Goal: Task Accomplishment & Management: Use online tool/utility

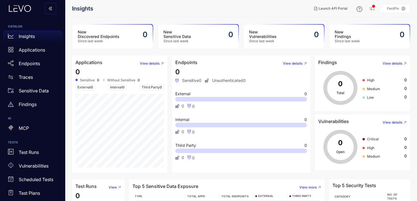
click at [397, 10] on aside "FastPix" at bounding box center [394, 8] width 30 height 9
click at [404, 8] on icon at bounding box center [403, 9] width 4 height 4
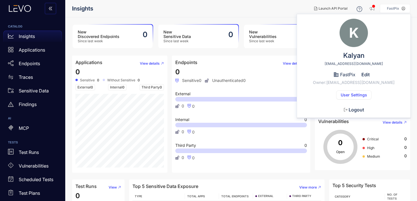
click at [189, 3] on header "Insights Launch API Portal FastPix K Kalyan [EMAIL_ADDRESS][DOMAIN_NAME] FastPi…" at bounding box center [241, 8] width 338 height 17
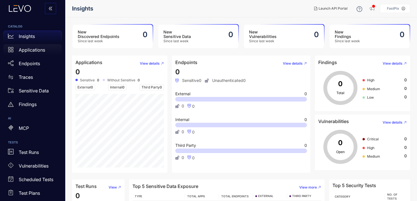
click at [37, 49] on p "Applications" at bounding box center [32, 49] width 26 height 5
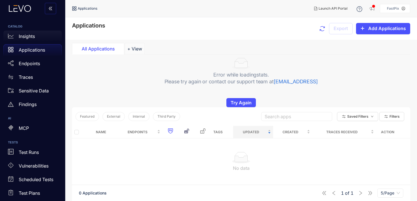
click at [36, 35] on div "Insights" at bounding box center [32, 36] width 58 height 11
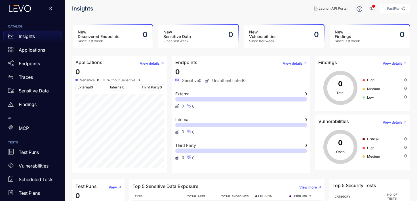
click at [173, 34] on h3 "New Sensitive Data" at bounding box center [176, 34] width 27 height 9
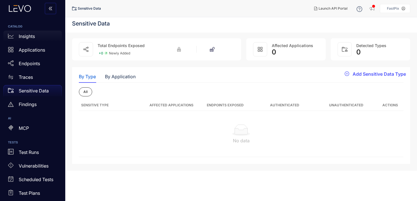
click at [45, 37] on div "Insights" at bounding box center [32, 36] width 58 height 11
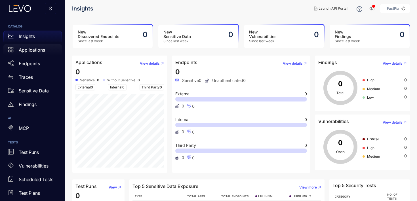
click at [44, 47] on div "Applications" at bounding box center [32, 49] width 58 height 11
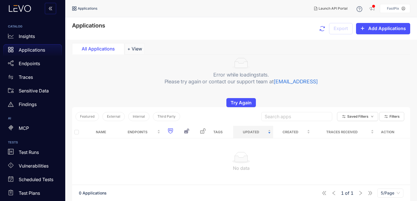
click at [121, 51] on div "All Applications" at bounding box center [98, 48] width 52 height 11
click at [133, 48] on button "+ View" at bounding box center [135, 48] width 20 height 11
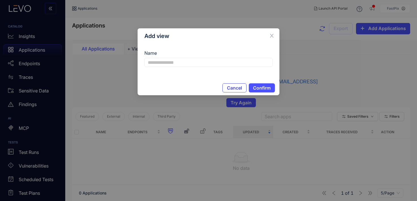
click at [237, 87] on span "Cancel" at bounding box center [234, 87] width 15 height 5
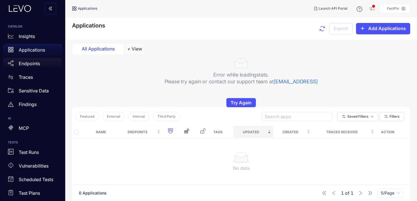
click at [26, 67] on div "Endpoints" at bounding box center [32, 63] width 58 height 11
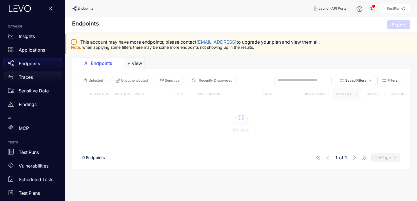
click at [28, 76] on p "Traces" at bounding box center [26, 77] width 14 height 5
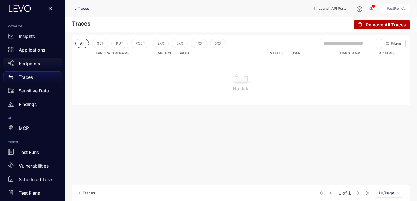
click at [32, 66] on p "Endpoints" at bounding box center [29, 63] width 21 height 5
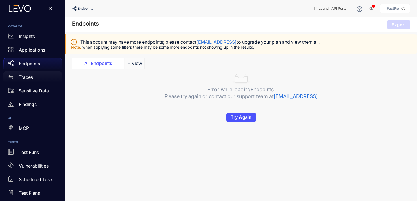
click at [27, 78] on p "Traces" at bounding box center [26, 77] width 14 height 5
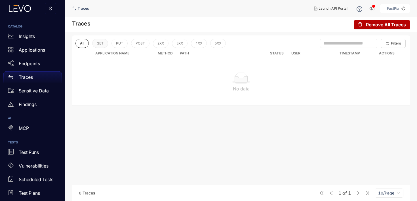
click at [101, 40] on button "GET" at bounding box center [100, 43] width 16 height 9
click at [126, 42] on button "PUT" at bounding box center [119, 43] width 16 height 9
click at [148, 43] on button "POST" at bounding box center [140, 43] width 18 height 9
click at [166, 43] on button "2XX" at bounding box center [160, 43] width 16 height 9
click at [187, 43] on div "All GET PUT POST 2XX 3XX 4XX 5XX" at bounding box center [150, 43] width 150 height 9
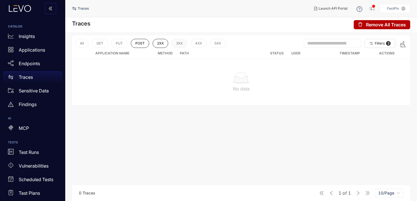
click at [182, 43] on span "3XX" at bounding box center [179, 43] width 7 height 4
click at [193, 43] on button "4XX" at bounding box center [199, 43] width 16 height 9
click at [216, 44] on span "5XX" at bounding box center [218, 43] width 7 height 4
click at [147, 41] on button "POST" at bounding box center [140, 43] width 18 height 9
click at [167, 44] on button "2XX" at bounding box center [160, 43] width 16 height 9
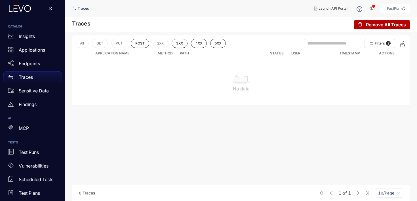
click at [188, 44] on div "All GET PUT POST 2XX 3XX 4XX 5XX" at bounding box center [150, 43] width 150 height 9
click at [179, 43] on span "3XX" at bounding box center [179, 43] width 7 height 4
click at [197, 44] on span "4XX" at bounding box center [198, 43] width 7 height 4
click at [220, 45] on span "5XX" at bounding box center [217, 43] width 7 height 4
click at [139, 44] on span "POST" at bounding box center [139, 43] width 9 height 4
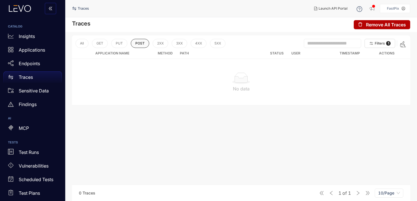
click at [139, 44] on span "POST" at bounding box center [139, 43] width 9 height 4
click at [126, 46] on div "All GET PUT POST 2XX 3XX 4XX 5XX" at bounding box center [150, 43] width 150 height 9
click at [123, 46] on button "PUT" at bounding box center [119, 43] width 16 height 9
click at [99, 47] on button "GET" at bounding box center [100, 43] width 16 height 9
click at [84, 46] on button "All" at bounding box center [81, 43] width 13 height 9
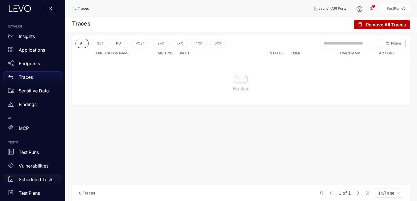
click at [38, 176] on div "Scheduled Tests" at bounding box center [32, 179] width 58 height 11
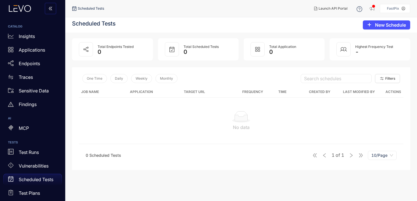
scroll to position [46, 0]
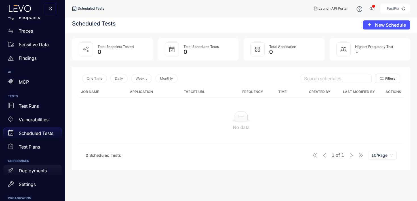
click at [38, 176] on div "Deployments" at bounding box center [32, 170] width 58 height 11
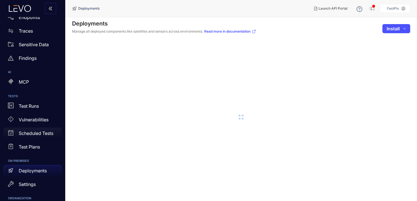
click at [38, 138] on div "Scheduled Tests" at bounding box center [32, 133] width 58 height 11
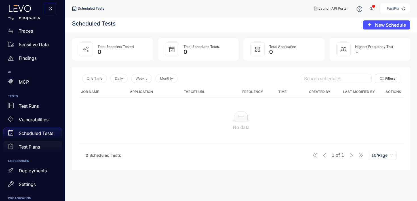
click at [36, 150] on div "Test Plans" at bounding box center [32, 146] width 58 height 11
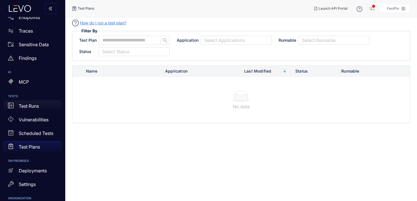
click at [38, 106] on p "Test Runs" at bounding box center [29, 105] width 20 height 5
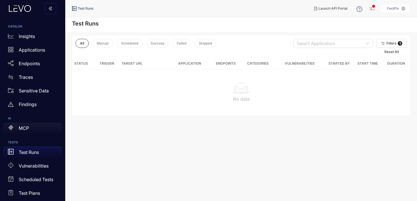
click at [31, 127] on div "MCP" at bounding box center [32, 128] width 58 height 11
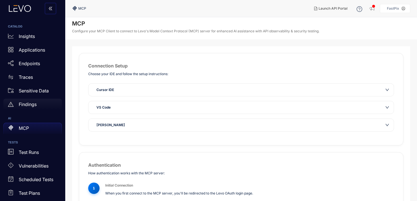
click at [39, 104] on div "Findings" at bounding box center [32, 104] width 58 height 11
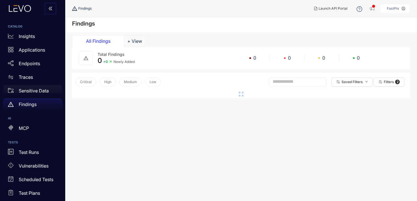
click at [43, 91] on p "Sensitive Data" at bounding box center [34, 90] width 30 height 5
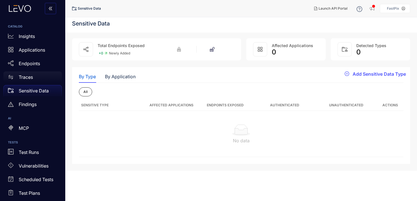
click at [45, 84] on link "Traces" at bounding box center [32, 78] width 58 height 14
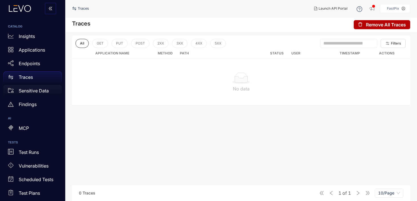
click at [40, 88] on p "Sensitive Data" at bounding box center [34, 90] width 30 height 5
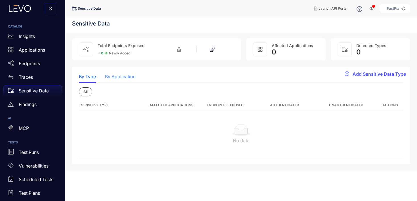
click at [117, 80] on div "By Application" at bounding box center [120, 77] width 31 height 12
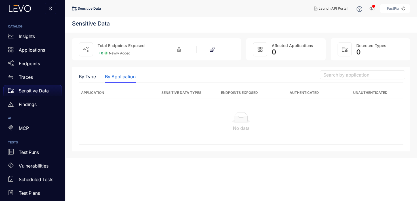
click at [97, 76] on div "By Type By Application" at bounding box center [107, 77] width 57 height 12
click at [94, 77] on div "By Type" at bounding box center [87, 76] width 17 height 5
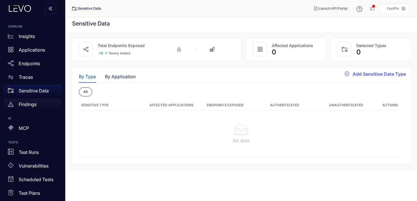
click at [37, 105] on div "Findings" at bounding box center [32, 104] width 58 height 11
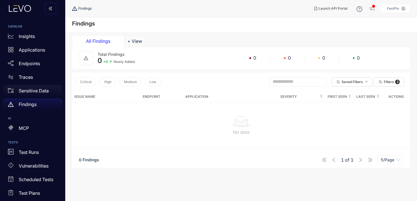
click at [37, 88] on div "Sensitive Data" at bounding box center [32, 90] width 58 height 11
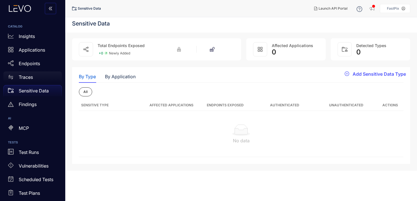
click at [40, 74] on div "Traces" at bounding box center [32, 76] width 58 height 11
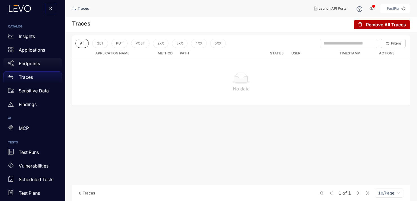
click at [42, 63] on div "Endpoints" at bounding box center [32, 63] width 58 height 11
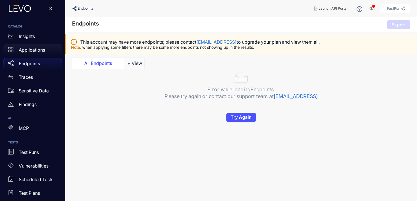
click at [41, 54] on div "Applications" at bounding box center [32, 49] width 58 height 11
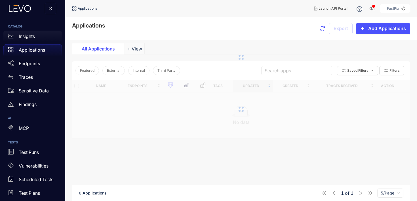
click at [44, 35] on div "Insights" at bounding box center [32, 36] width 58 height 11
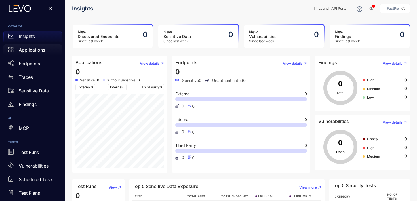
click at [41, 50] on p "Applications" at bounding box center [32, 49] width 26 height 5
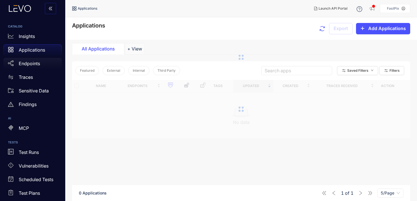
click at [41, 71] on link "Endpoints" at bounding box center [32, 65] width 58 height 14
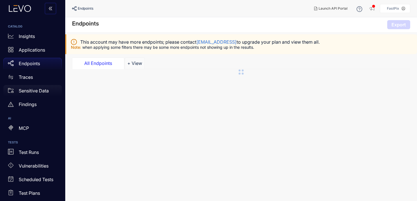
click at [41, 92] on p "Sensitive Data" at bounding box center [34, 90] width 30 height 5
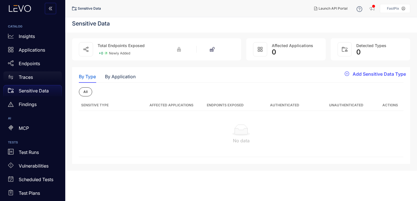
click at [41, 72] on div "Traces" at bounding box center [32, 76] width 58 height 11
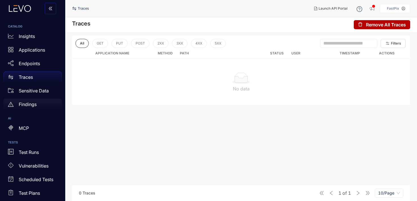
click at [37, 101] on div "Findings" at bounding box center [32, 104] width 58 height 11
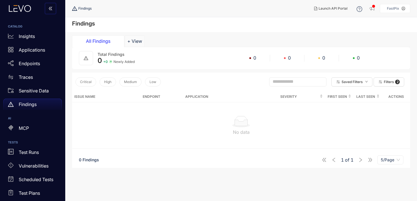
scroll to position [38, 0]
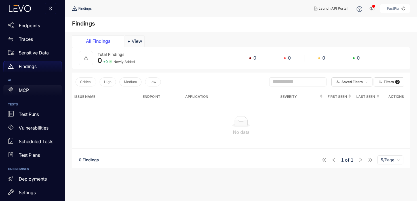
click at [43, 97] on link "MCP" at bounding box center [32, 92] width 58 height 14
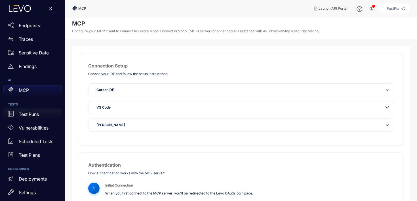
click at [40, 119] on div "Test Runs" at bounding box center [32, 114] width 58 height 11
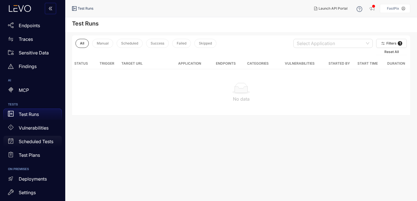
click at [43, 137] on div "Scheduled Tests" at bounding box center [32, 141] width 58 height 11
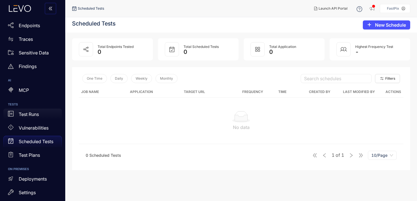
click at [45, 116] on div "Test Runs" at bounding box center [32, 114] width 58 height 11
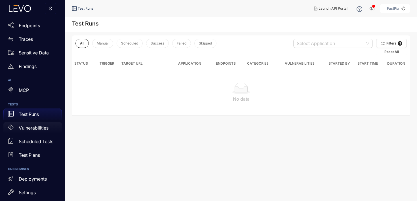
click at [45, 126] on p "Vulnerabilities" at bounding box center [34, 127] width 30 height 5
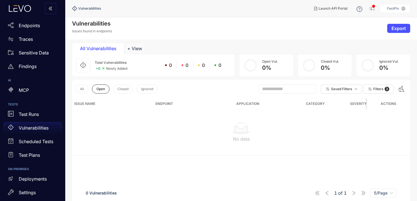
click at [40, 81] on h6 "AI" at bounding box center [32, 80] width 49 height 3
click at [40, 93] on div "MCP" at bounding box center [32, 90] width 58 height 11
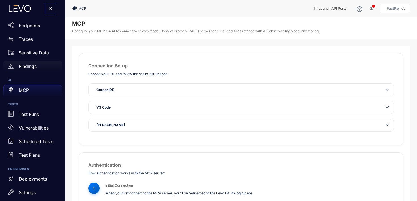
click at [41, 70] on div "Findings" at bounding box center [32, 66] width 58 height 11
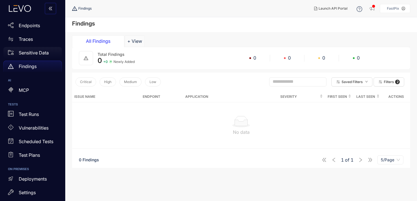
click at [42, 60] on link "Sensitive Data" at bounding box center [32, 54] width 58 height 14
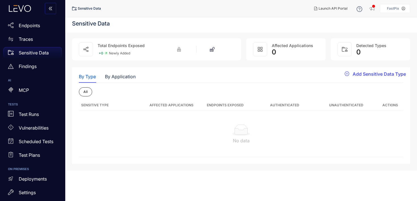
click at [44, 55] on p "Sensitive Data" at bounding box center [34, 52] width 30 height 5
click at [46, 43] on div "Traces" at bounding box center [32, 38] width 58 height 11
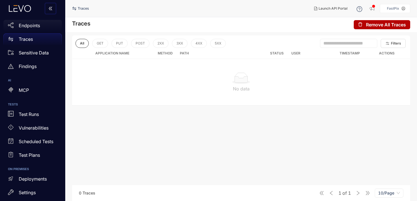
click at [51, 23] on div "Endpoints" at bounding box center [32, 25] width 58 height 11
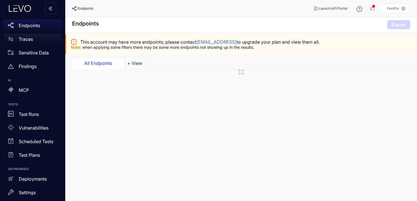
click at [43, 37] on div "Traces" at bounding box center [32, 38] width 58 height 11
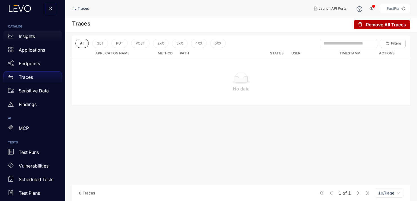
click at [43, 41] on div "Insights" at bounding box center [32, 36] width 58 height 11
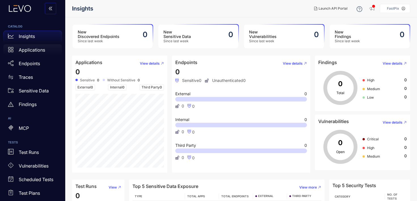
click at [43, 52] on p "Applications" at bounding box center [32, 49] width 26 height 5
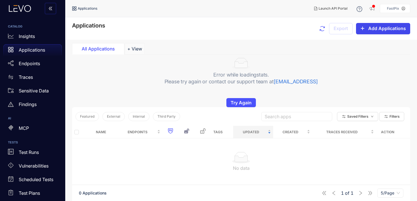
click at [373, 28] on span "Add Applications" at bounding box center [387, 28] width 38 height 5
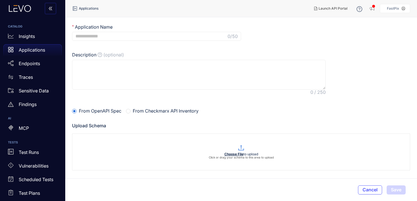
click at [157, 36] on input "Application Name" at bounding box center [150, 36] width 151 height 5
type input "*"
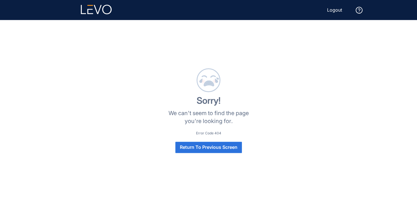
click at [199, 150] on button "Return To Previous Screen" at bounding box center [208, 147] width 67 height 11
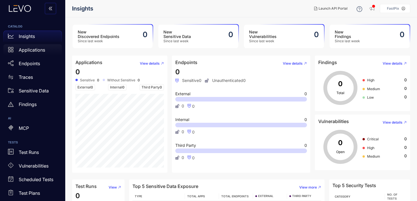
click at [35, 47] on p "Applications" at bounding box center [32, 49] width 26 height 5
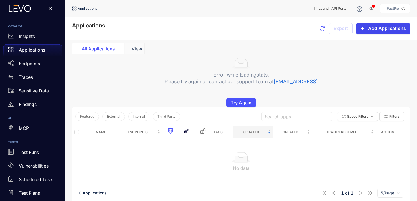
click at [376, 31] on button "Add Applications" at bounding box center [383, 28] width 54 height 11
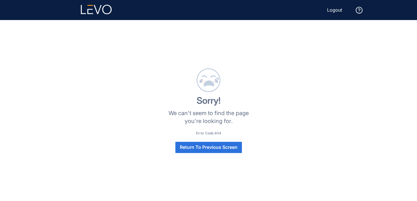
click at [203, 150] on button "Return To Previous Screen" at bounding box center [208, 147] width 67 height 11
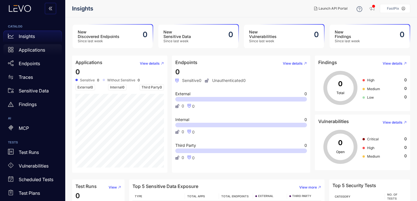
click at [40, 49] on p "Applications" at bounding box center [32, 49] width 26 height 5
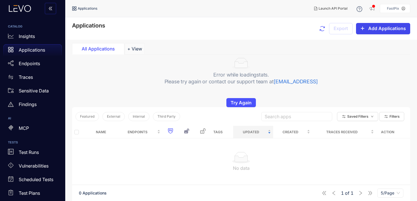
click at [387, 25] on button "Add Applications" at bounding box center [383, 28] width 54 height 11
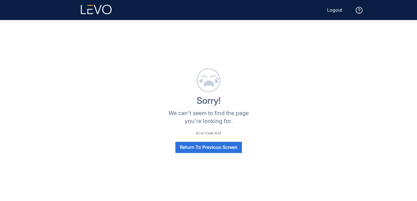
click at [220, 148] on span "Return To Previous Screen" at bounding box center [209, 147] width 58 height 5
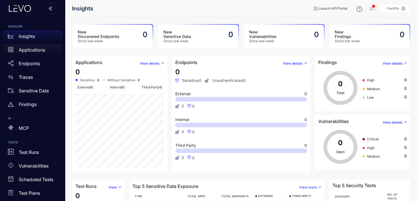
click at [32, 50] on p "Applications" at bounding box center [32, 49] width 26 height 5
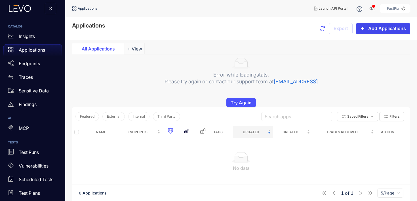
click at [385, 31] on span "Add Applications" at bounding box center [387, 28] width 38 height 5
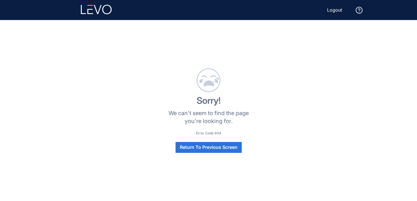
click at [88, 10] on polygon at bounding box center [90, 11] width 6 height 5
click at [217, 148] on span "Return To Previous Screen" at bounding box center [209, 147] width 58 height 5
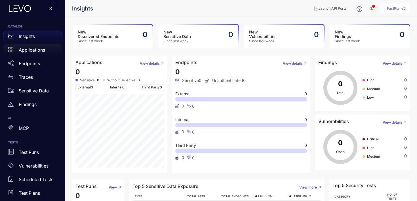
click at [38, 52] on p "Applications" at bounding box center [32, 49] width 26 height 5
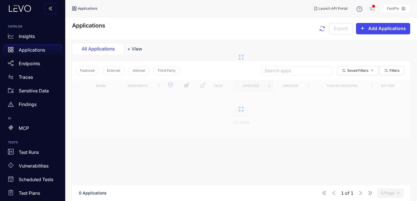
click at [384, 30] on span "Add Applications" at bounding box center [387, 28] width 38 height 5
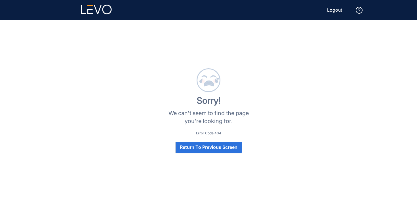
click at [100, 8] on icon at bounding box center [96, 10] width 31 height 10
click at [98, 15] on div at bounding box center [96, 10] width 31 height 11
click at [202, 148] on span "Return To Previous Screen" at bounding box center [209, 147] width 58 height 5
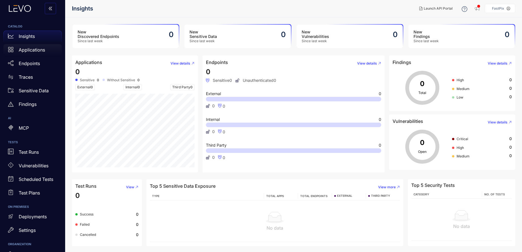
click at [38, 52] on p "Applications" at bounding box center [32, 49] width 26 height 5
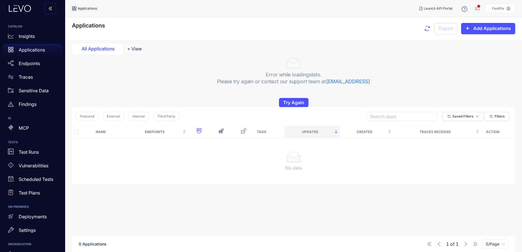
click at [41, 48] on p "Applications" at bounding box center [32, 49] width 26 height 5
click at [36, 65] on p "Endpoints" at bounding box center [29, 63] width 21 height 5
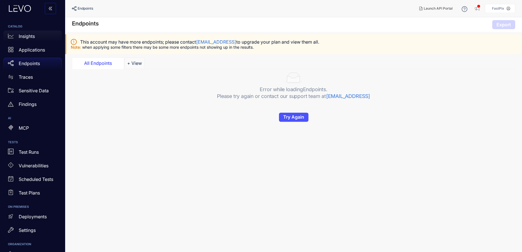
click at [33, 39] on p "Insights" at bounding box center [27, 36] width 16 height 5
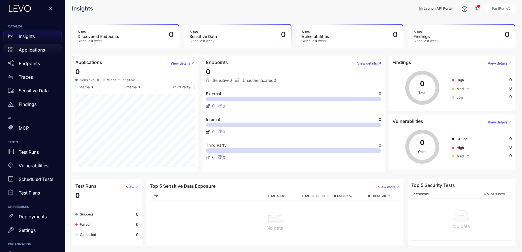
click at [43, 50] on p "Applications" at bounding box center [32, 49] width 26 height 5
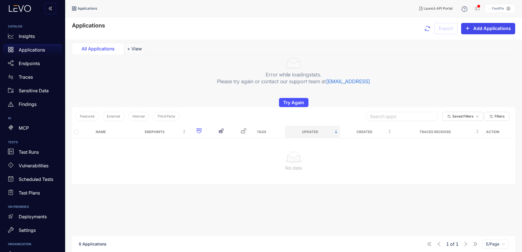
click at [416, 30] on span "Add Applications" at bounding box center [493, 28] width 38 height 5
